Goal: Contribute content: Add original content to the website for others to see

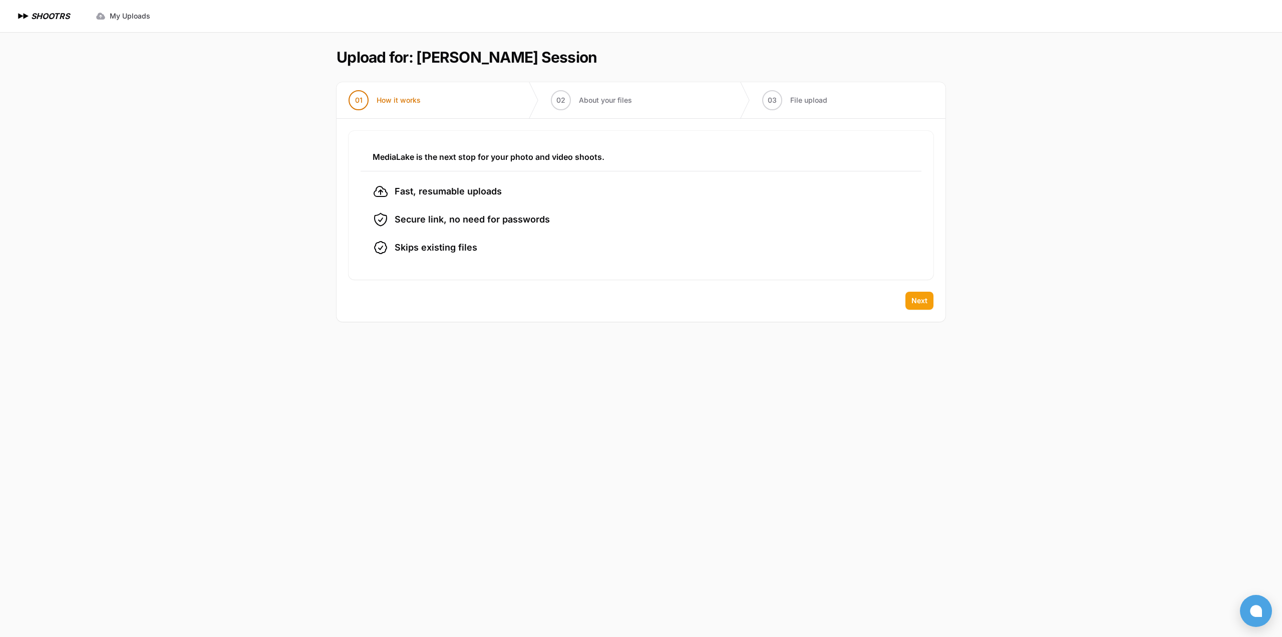
click at [918, 299] on span "Next" at bounding box center [920, 301] width 16 height 10
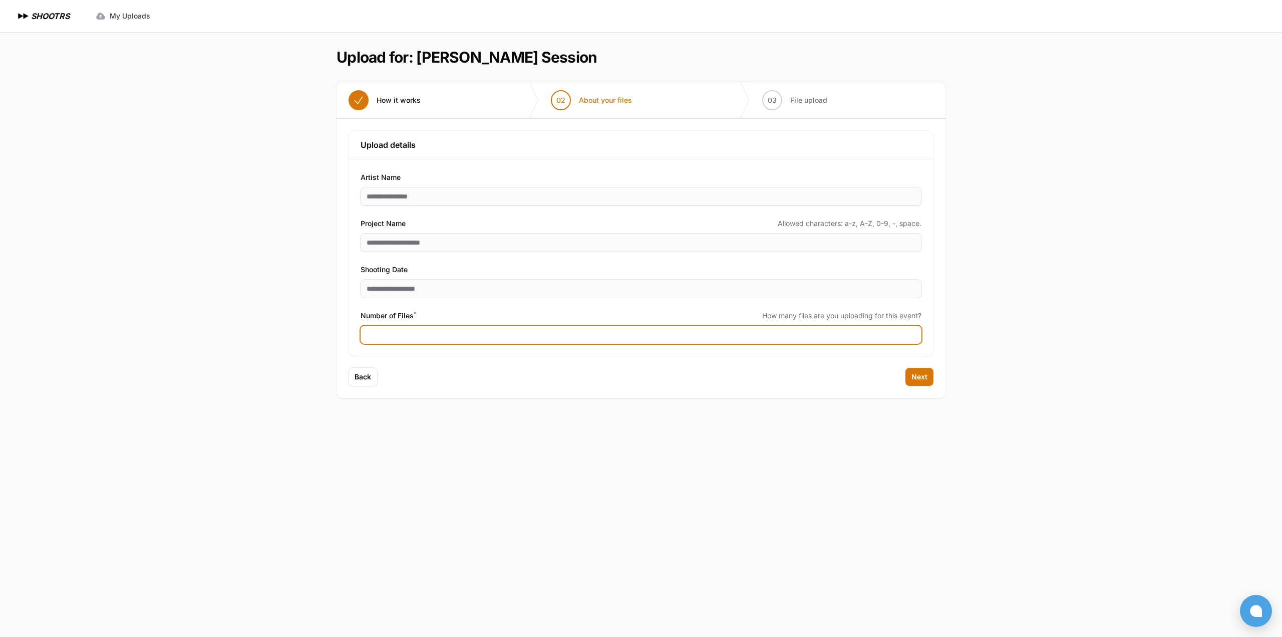
click at [390, 330] on input "Number of Files *" at bounding box center [641, 335] width 561 height 18
click at [511, 332] on input "Number of Files *" at bounding box center [641, 335] width 561 height 18
type input "***"
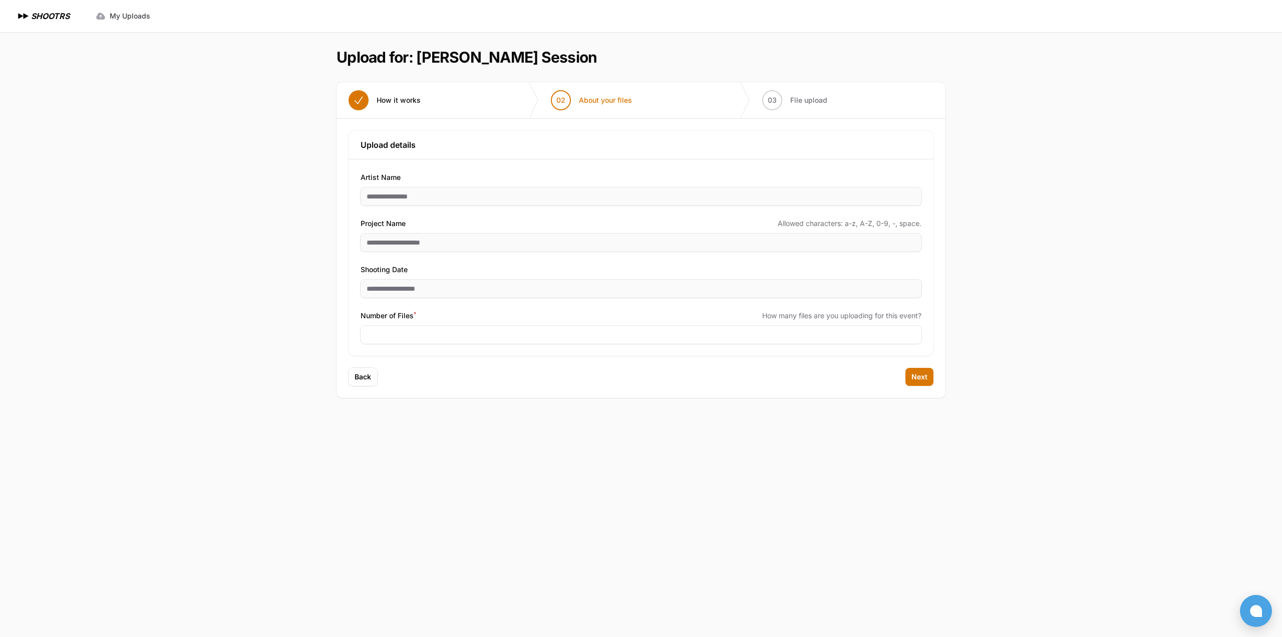
click at [809, 455] on main "Upload for: [PERSON_NAME] Session 01 How it works" at bounding box center [641, 334] width 641 height 605
drag, startPoint x: 920, startPoint y: 373, endPoint x: 872, endPoint y: 421, distance: 68.0
click at [919, 373] on span "Next" at bounding box center [920, 377] width 16 height 10
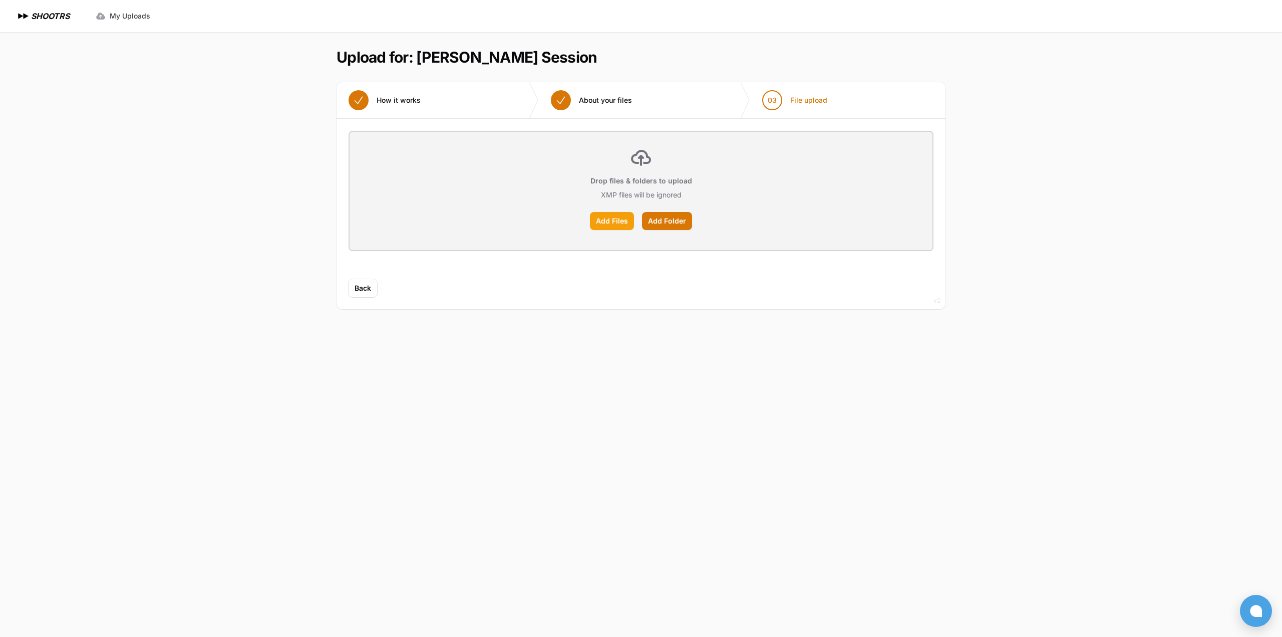
click at [614, 221] on label "Add Files" at bounding box center [612, 221] width 44 height 18
click at [0, 0] on input "Add Files" at bounding box center [0, 0] width 0 height 0
